Goal: Transaction & Acquisition: Register for event/course

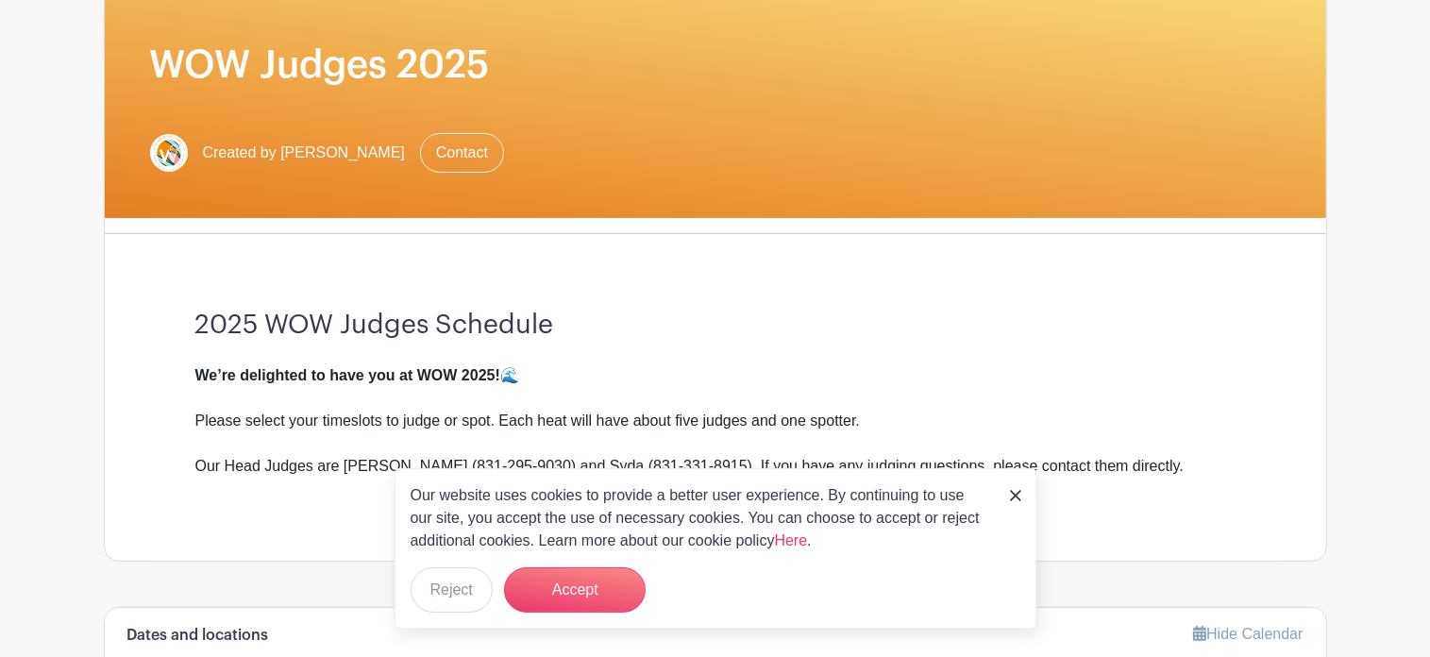
scroll to position [304, 0]
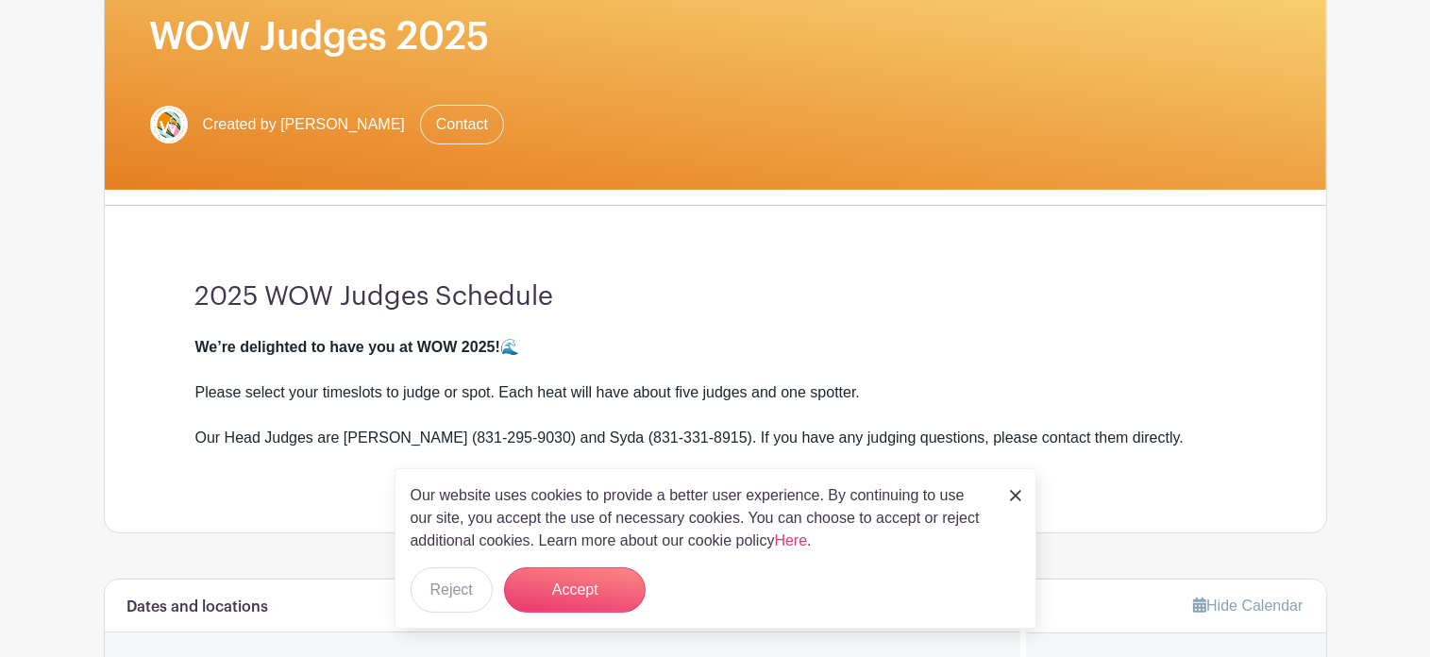
click at [1013, 495] on img at bounding box center [1015, 495] width 11 height 11
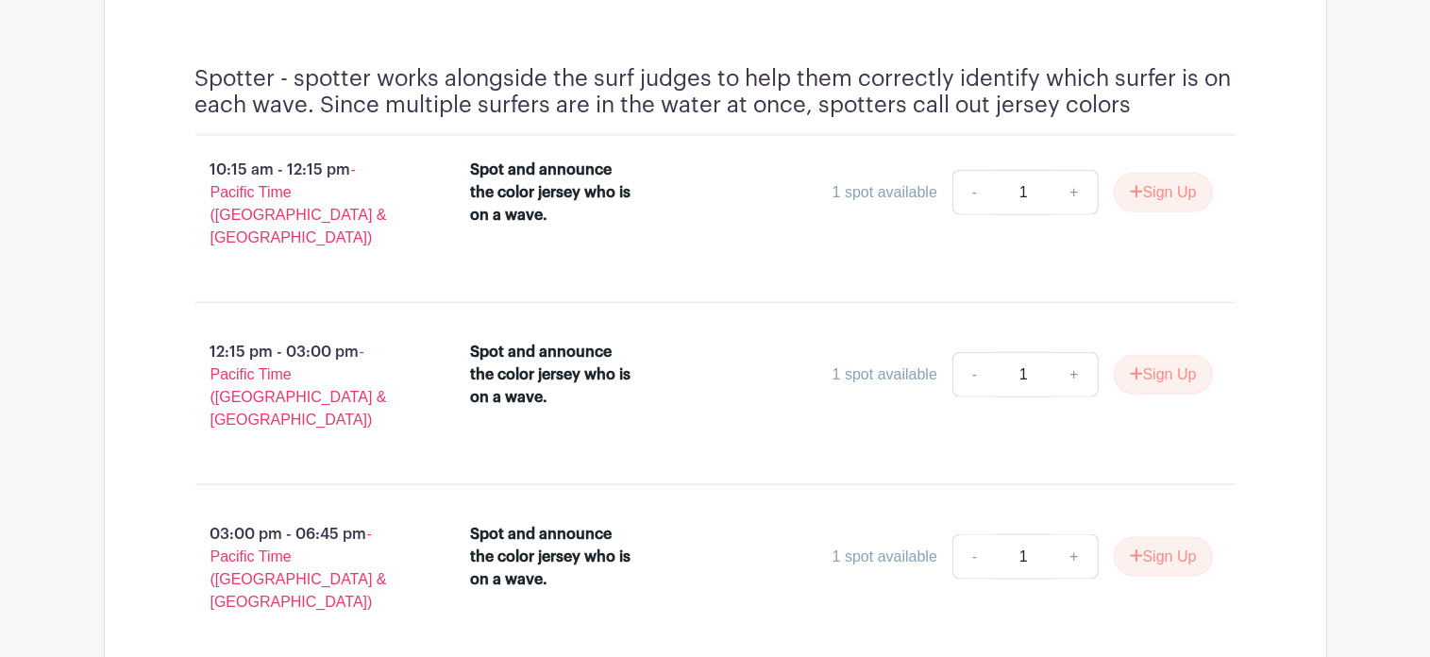
scroll to position [2171, 0]
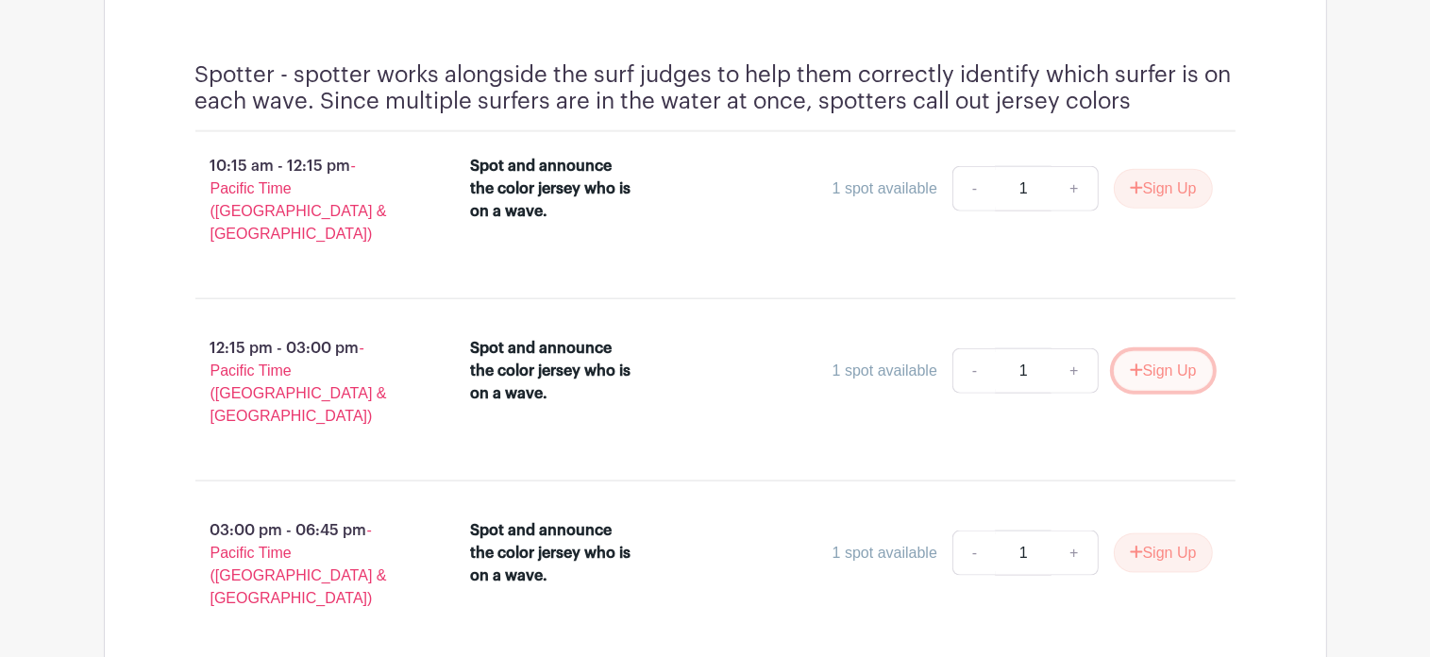
click at [1166, 351] on button "Sign Up" at bounding box center [1163, 371] width 99 height 40
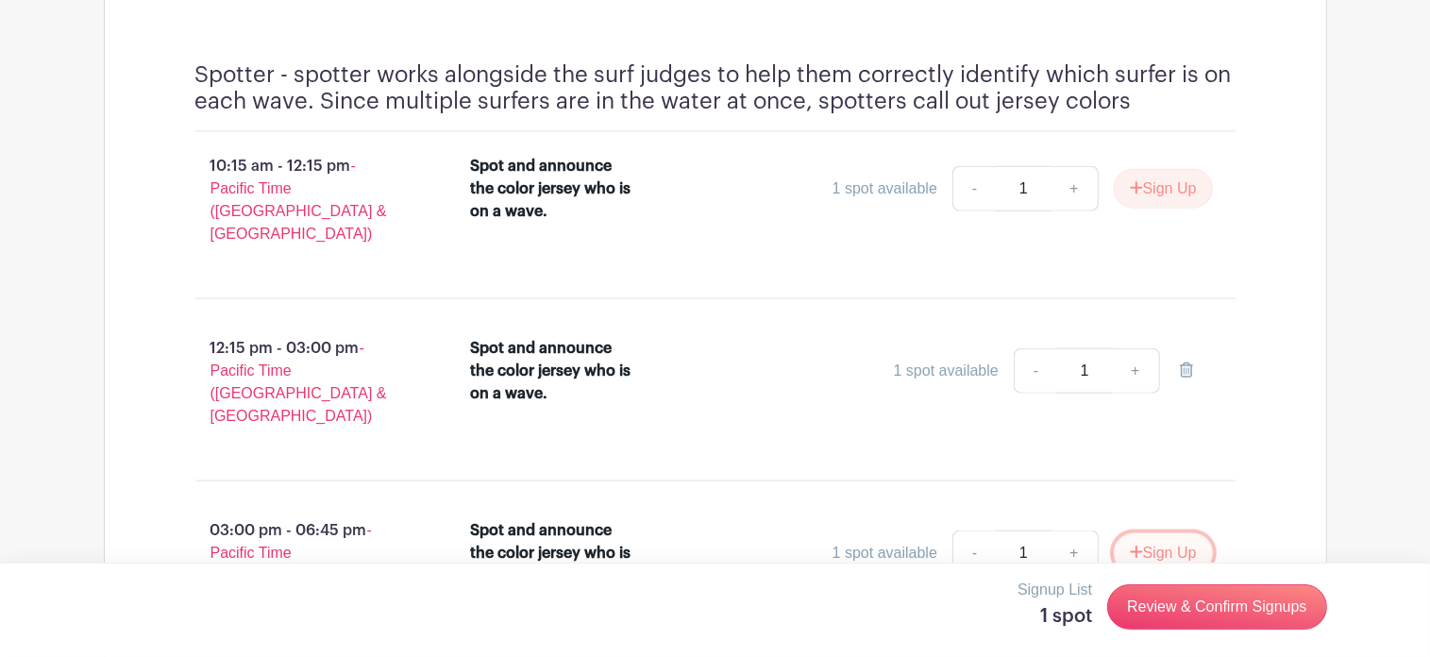
click at [1162, 533] on button "Sign Up" at bounding box center [1163, 553] width 99 height 40
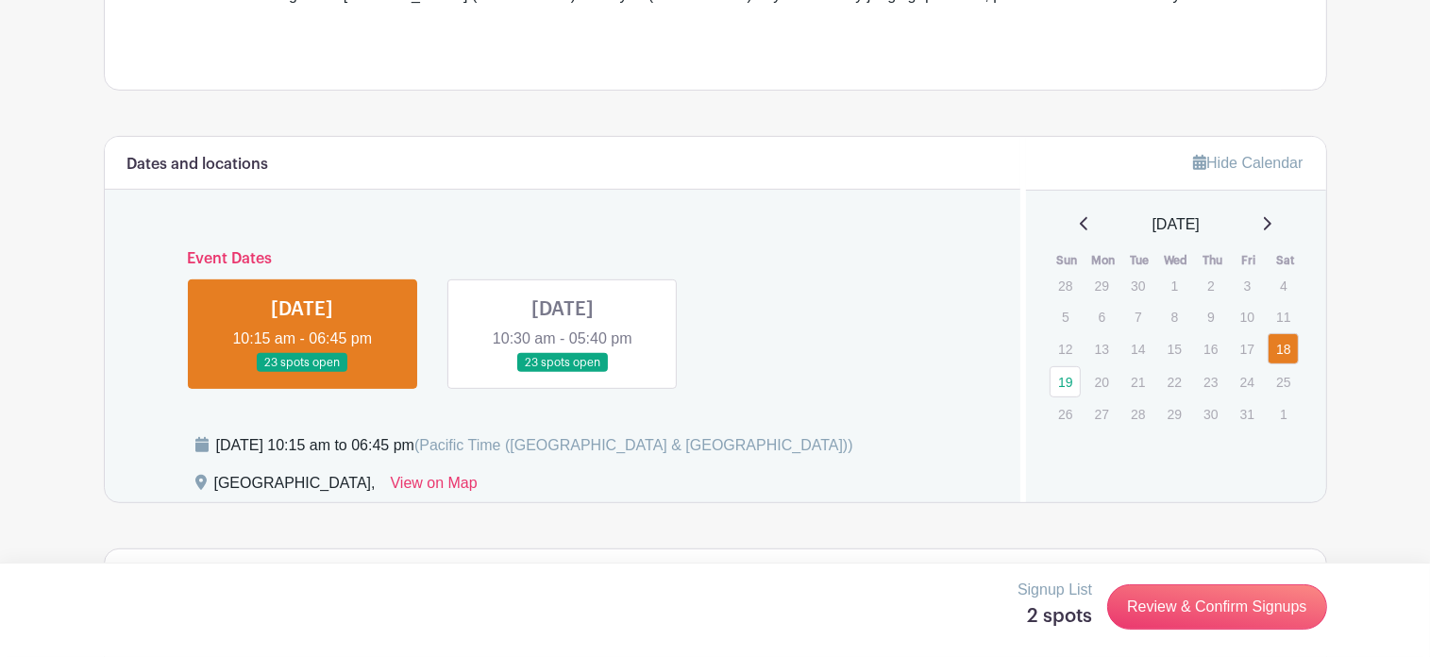
scroll to position [744, 0]
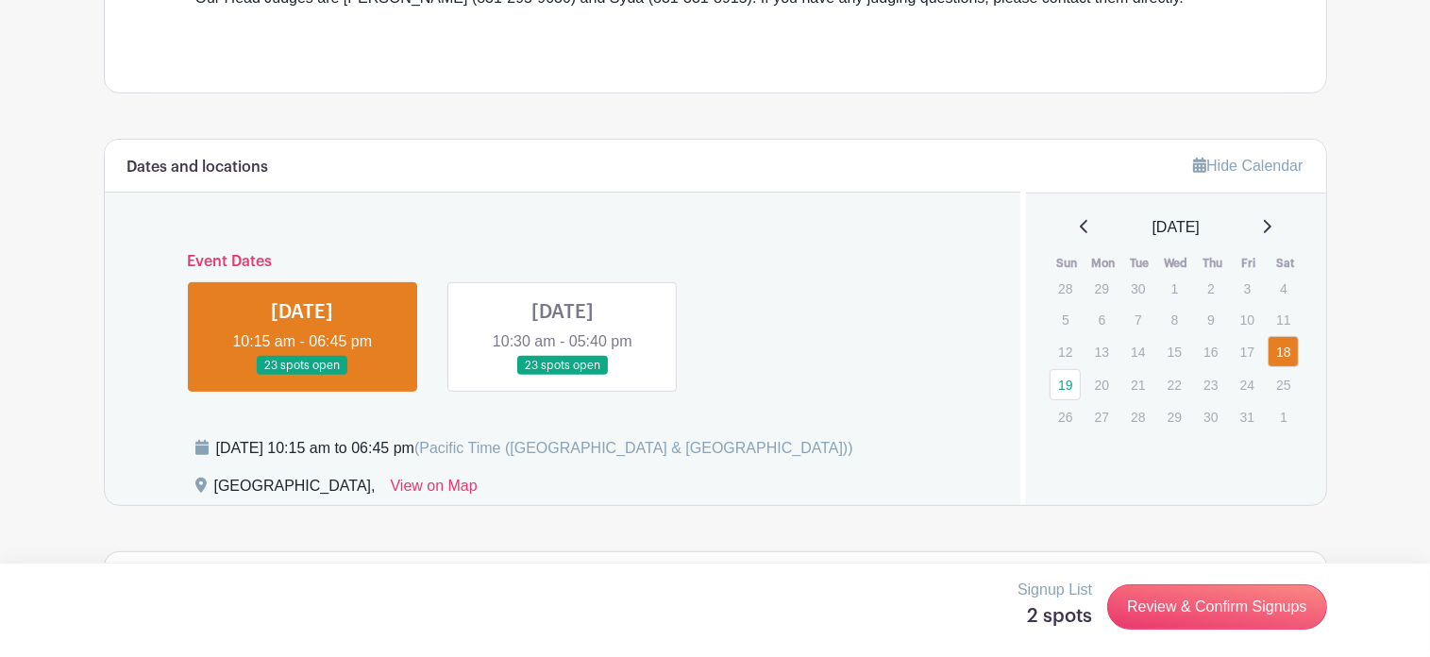
click at [563, 376] on link at bounding box center [563, 376] width 0 height 0
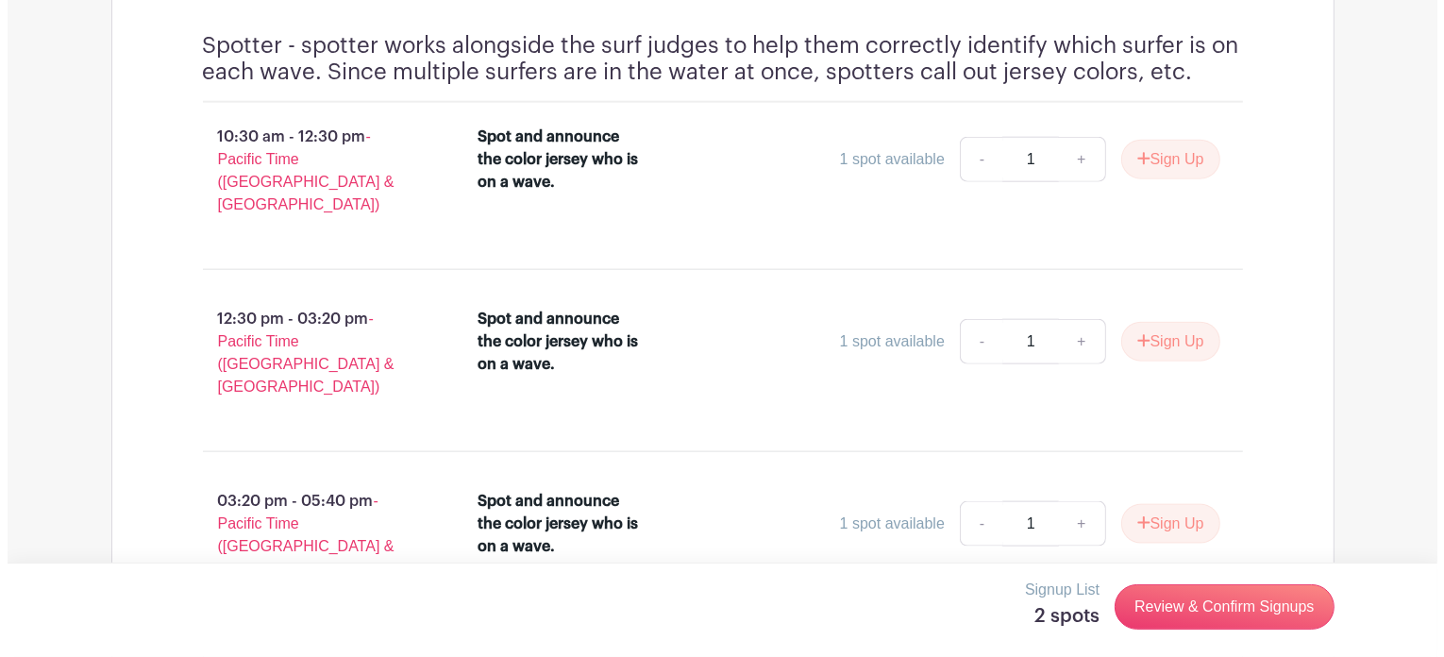
scroll to position [2211, 0]
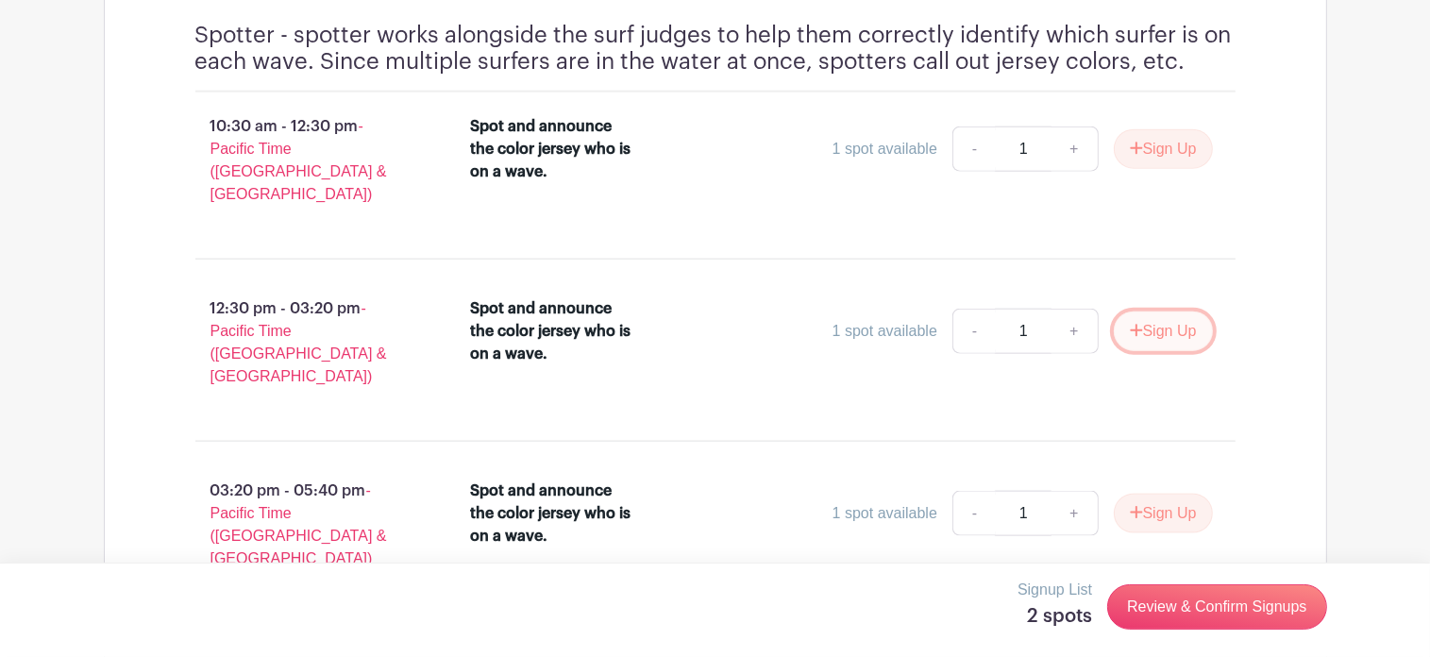
click at [1166, 312] on button "Sign Up" at bounding box center [1163, 332] width 99 height 40
click at [1152, 494] on button "Sign Up" at bounding box center [1163, 514] width 99 height 40
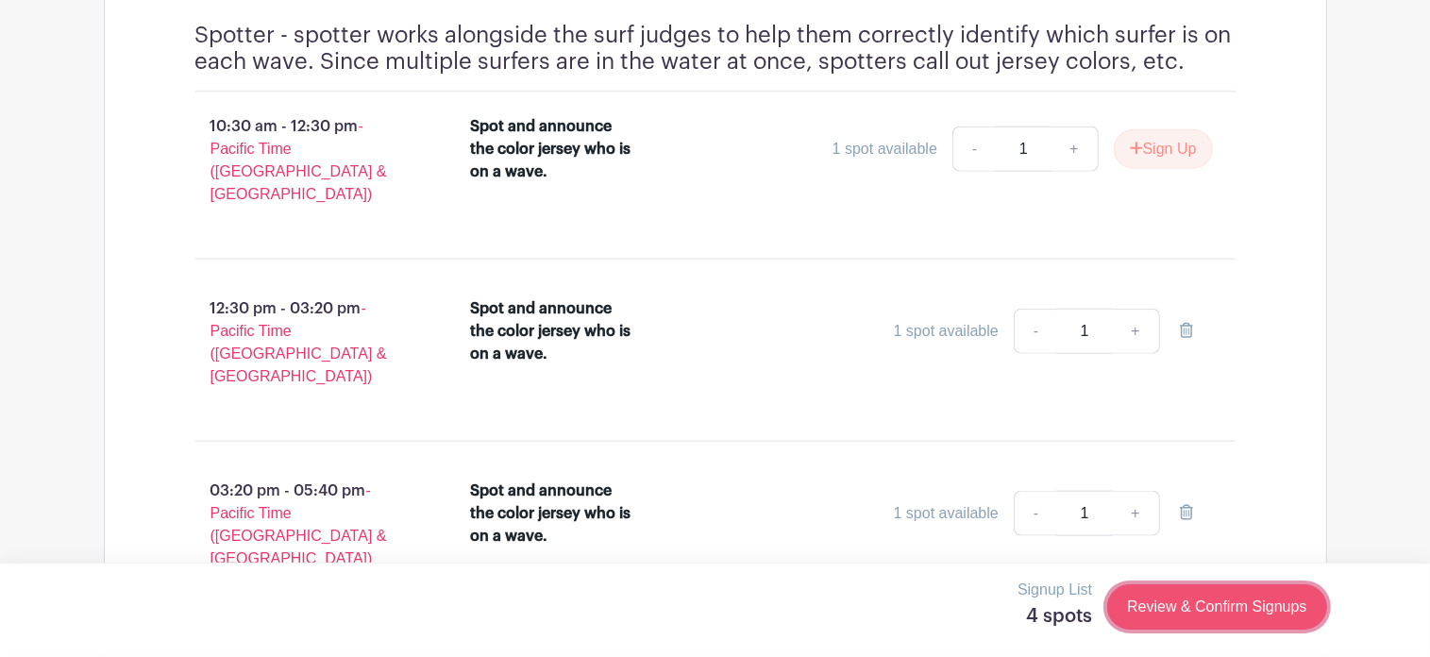
click at [1189, 611] on link "Review & Confirm Signups" at bounding box center [1216, 606] width 219 height 45
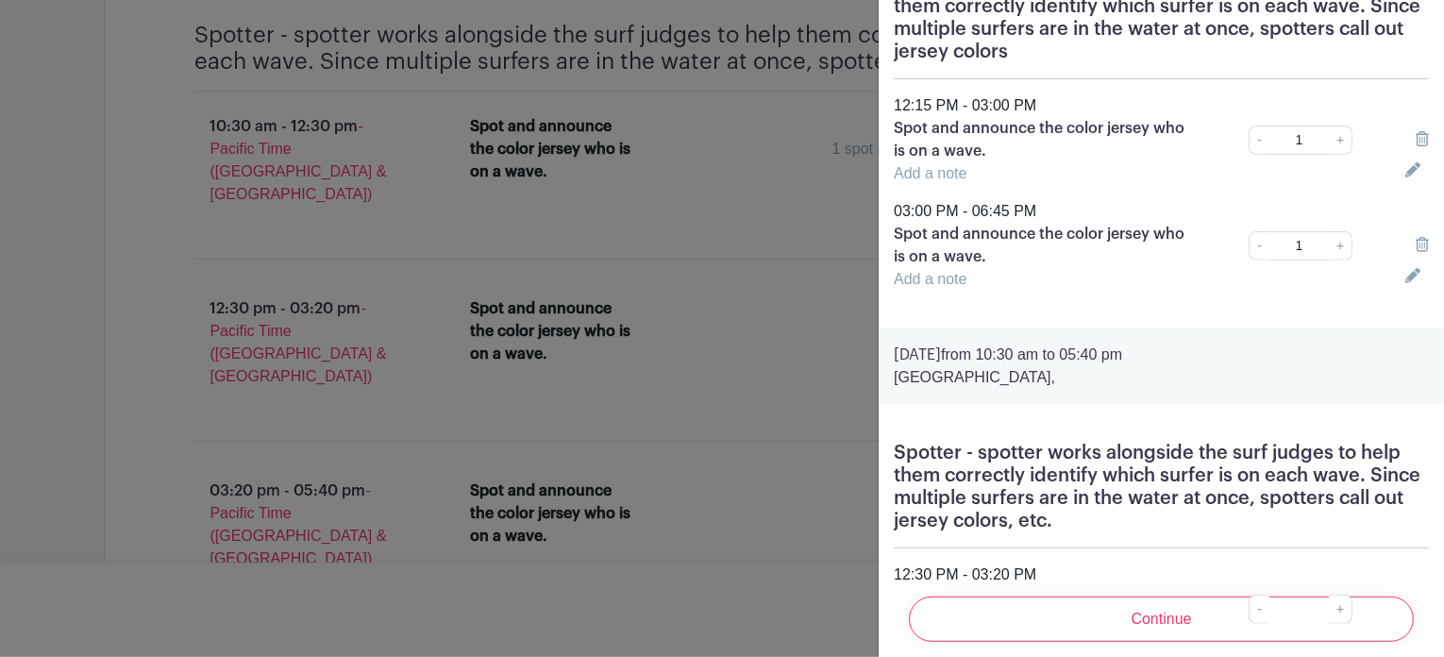
scroll to position [203, 0]
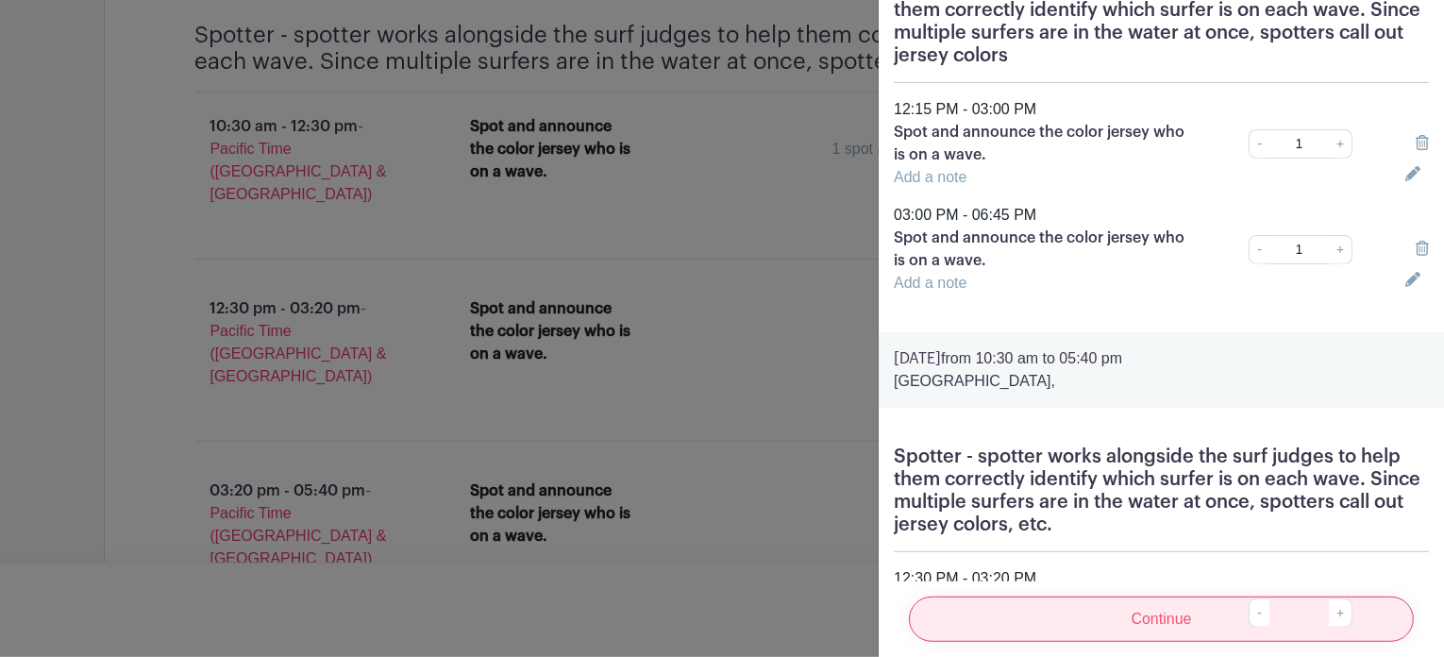
click at [1140, 600] on input "Continue" at bounding box center [1161, 619] width 505 height 45
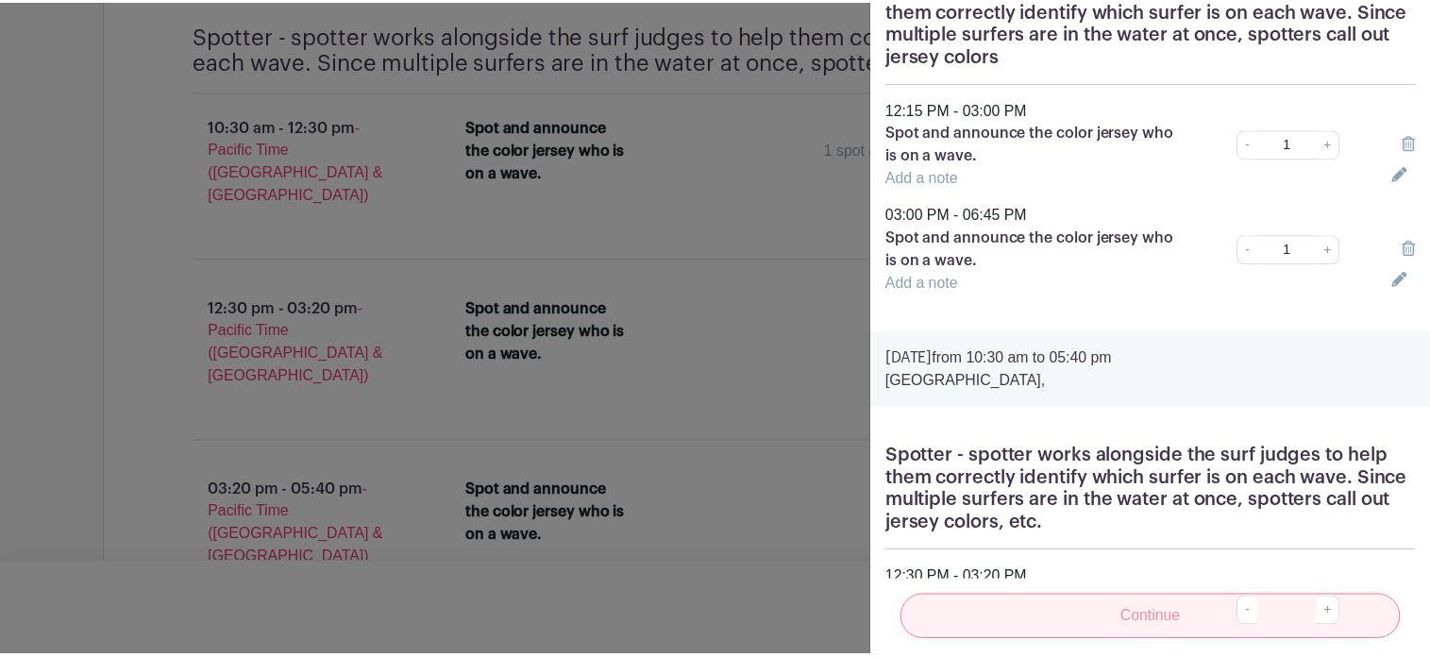
scroll to position [61, 0]
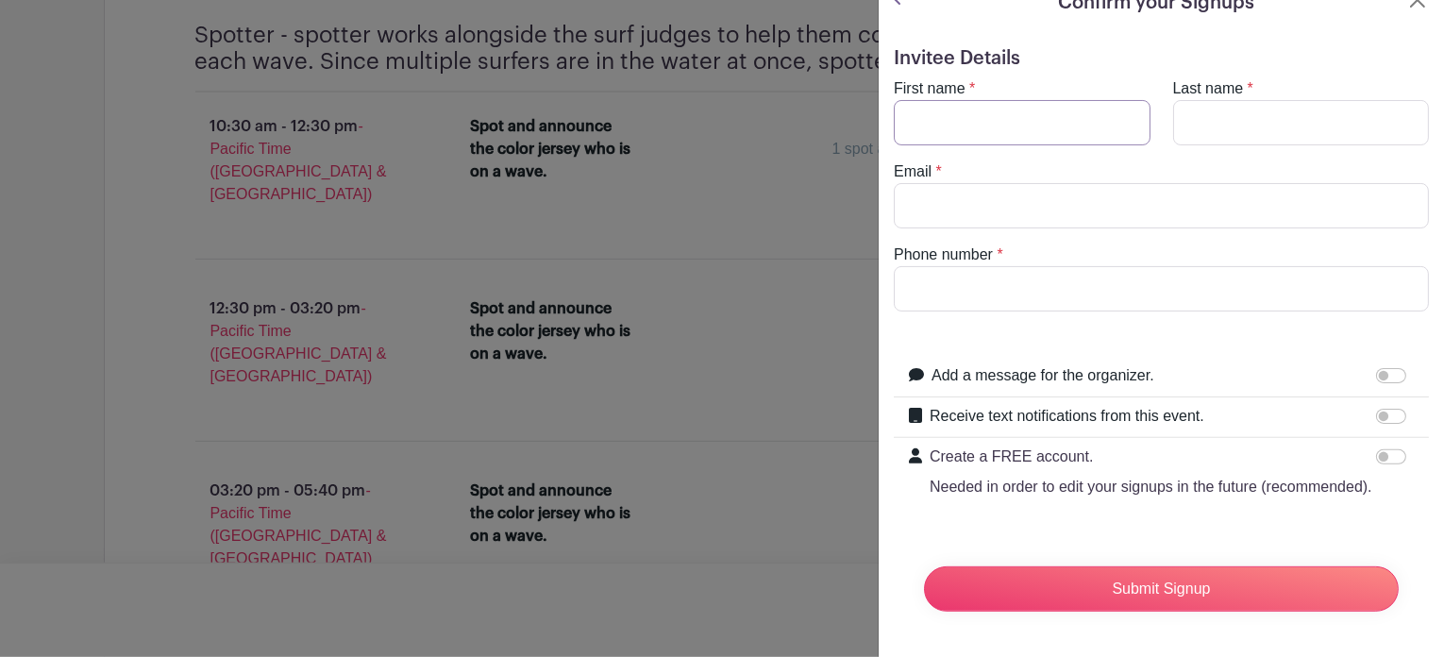
click at [910, 100] on input "First name" at bounding box center [1022, 122] width 257 height 45
type input "[PERSON_NAME]"
type input "Cogliati"
type input "[EMAIL_ADDRESS][DOMAIN_NAME]"
type input "8315880333"
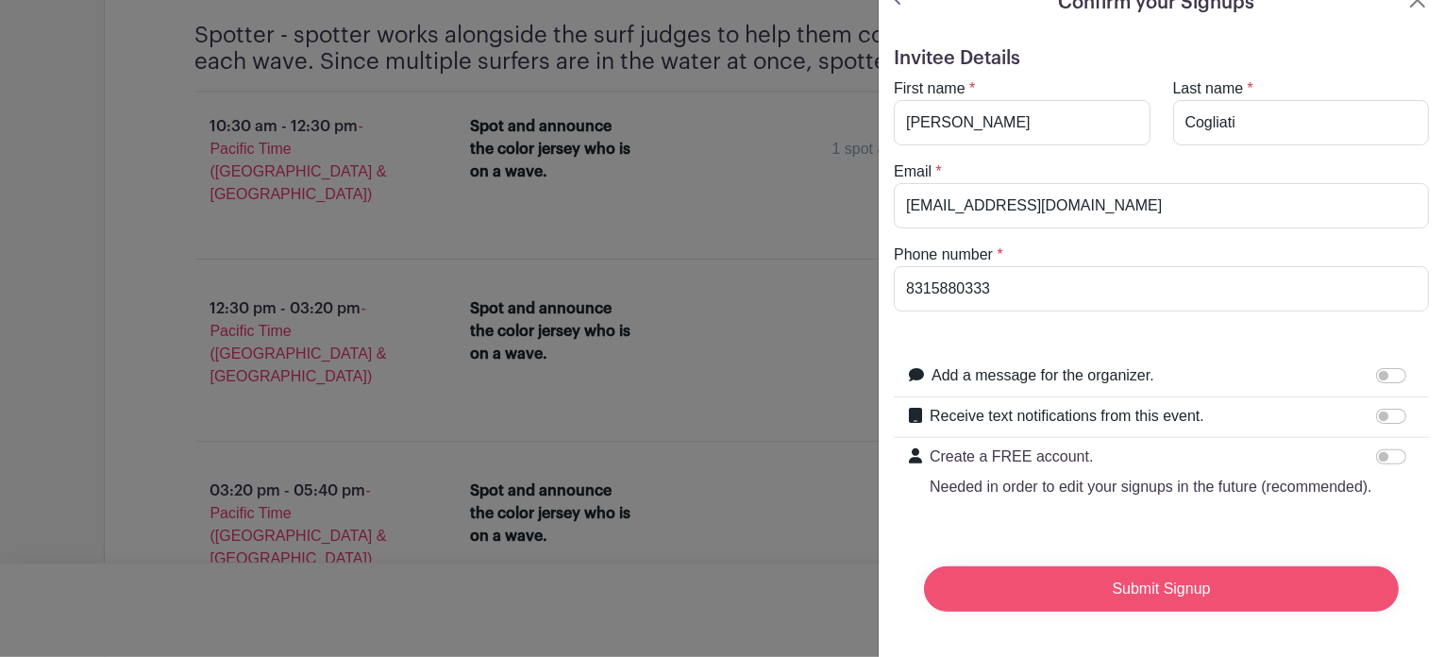
click at [1139, 580] on input "Submit Signup" at bounding box center [1161, 588] width 475 height 45
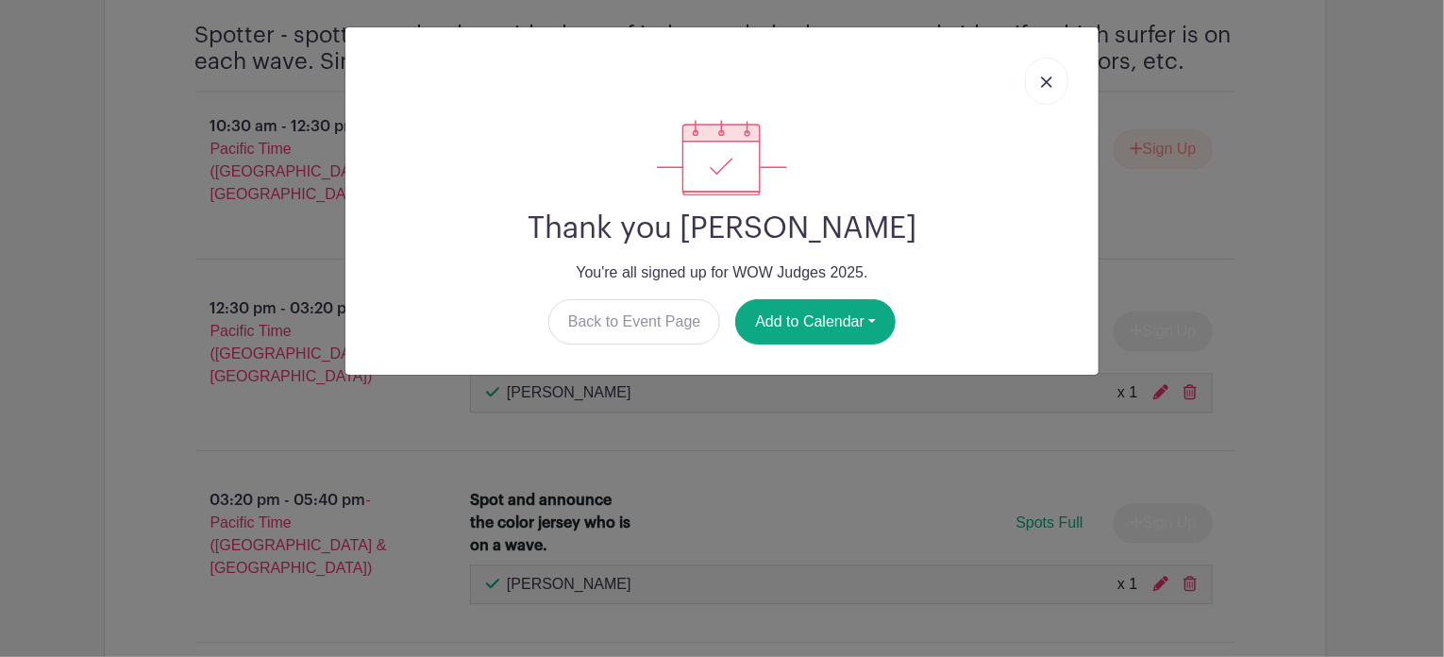
click at [1045, 83] on img at bounding box center [1046, 81] width 11 height 11
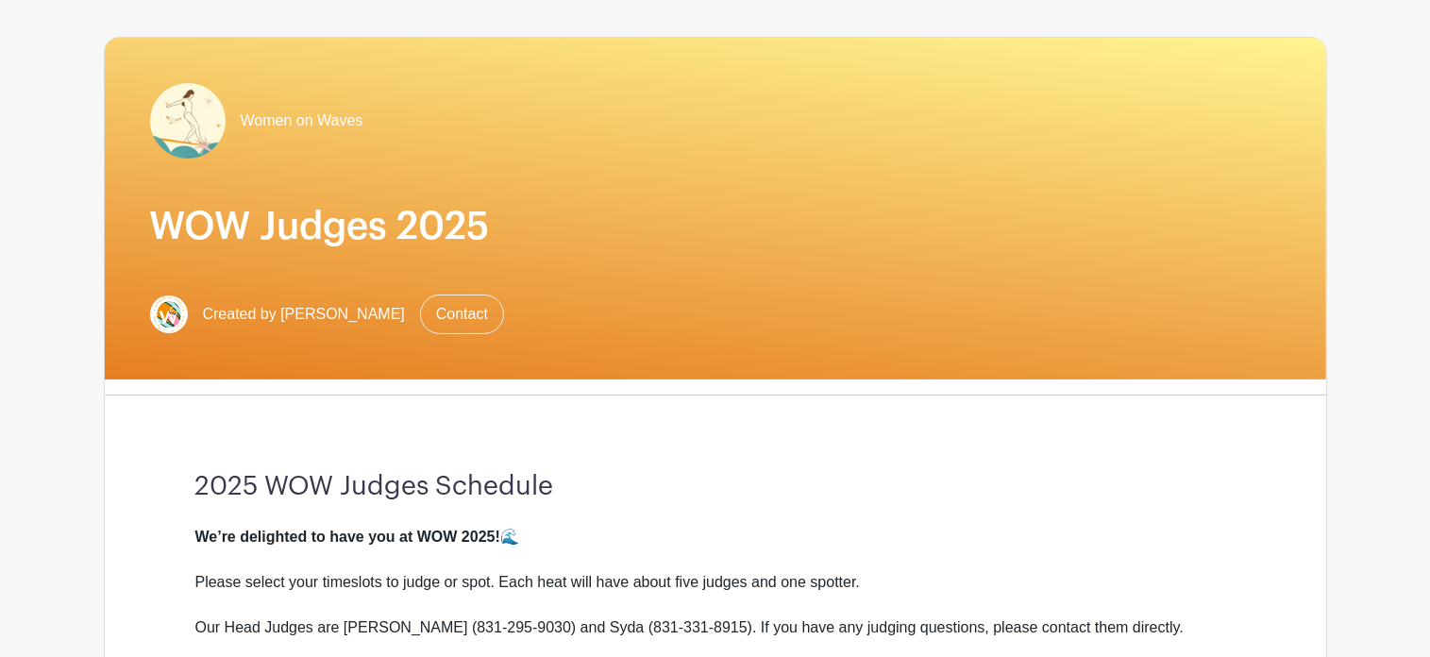
scroll to position [0, 0]
